Goal: Navigation & Orientation: Find specific page/section

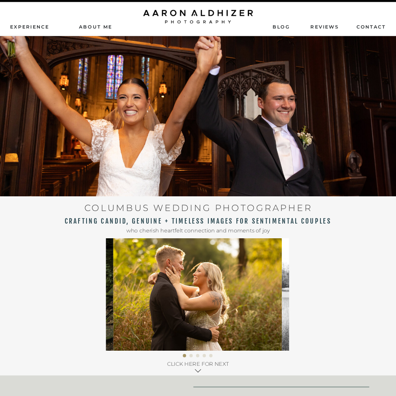
drag, startPoint x: 320, startPoint y: 280, endPoint x: 318, endPoint y: 266, distance: 14.8
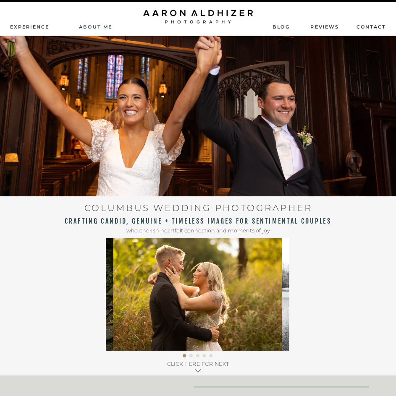
click at [97, 25] on nav "AbouT ME" at bounding box center [95, 27] width 47 height 6
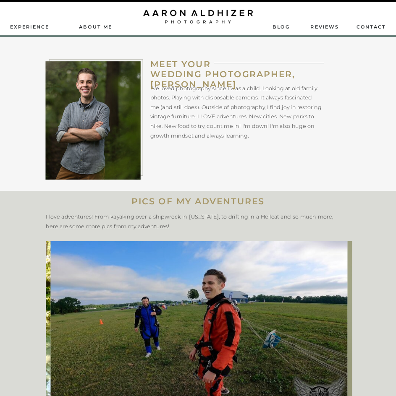
click at [26, 29] on nav "Experience" at bounding box center [30, 27] width 40 height 6
click at [328, 26] on nav "ReviEws" at bounding box center [325, 27] width 30 height 6
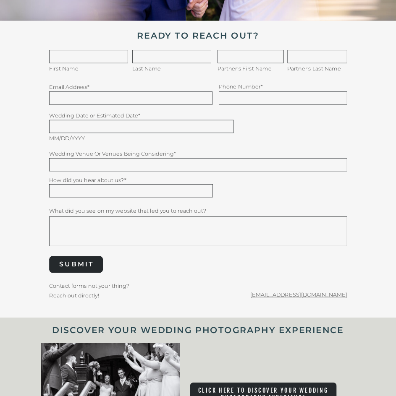
scroll to position [2728, 0]
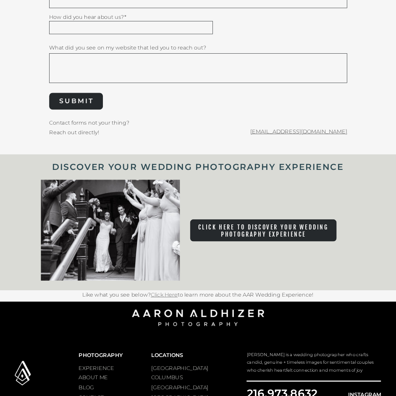
click at [170, 296] on link "Click Here" at bounding box center [164, 295] width 27 height 6
